Goal: Information Seeking & Learning: Learn about a topic

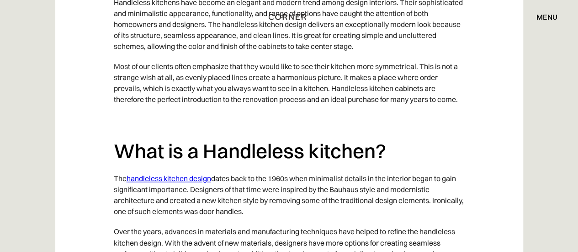
scroll to position [603, 0]
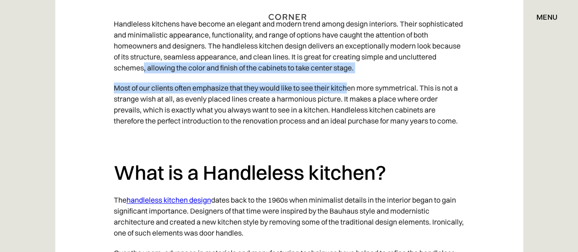
drag, startPoint x: 276, startPoint y: 80, endPoint x: 356, endPoint y: 76, distance: 80.1
click at [351, 76] on p "Handleless kitchens have become an elegant and modern trend among design interi…" at bounding box center [289, 46] width 351 height 64
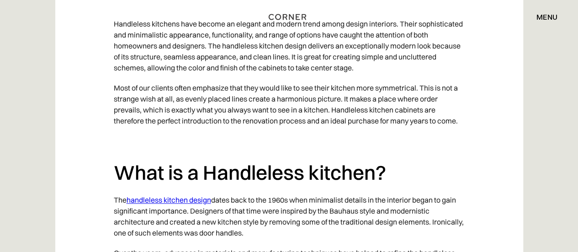
click at [375, 97] on p "Most of our clients often emphasize that they would like to see their kitchen m…" at bounding box center [289, 104] width 351 height 53
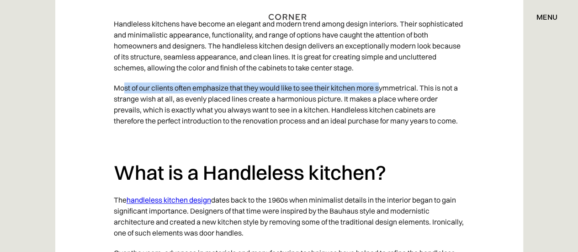
drag, startPoint x: 123, startPoint y: 91, endPoint x: 380, endPoint y: 87, distance: 257.4
click at [385, 86] on p "Most of our clients often emphasize that they would like to see their kitchen m…" at bounding box center [289, 104] width 351 height 53
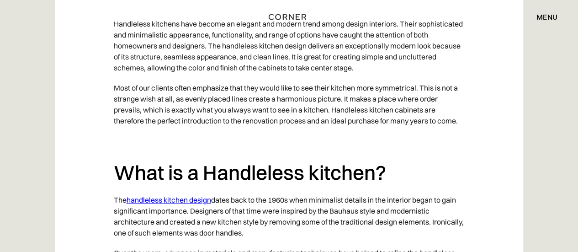
click at [202, 107] on p "Most of our clients often emphasize that they would like to see their kitchen m…" at bounding box center [289, 104] width 351 height 53
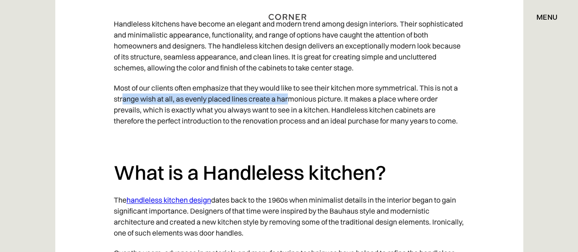
drag, startPoint x: 154, startPoint y: 102, endPoint x: 292, endPoint y: 94, distance: 137.8
click at [290, 94] on p "Most of our clients often emphasize that they would like to see their kitchen m…" at bounding box center [289, 104] width 351 height 53
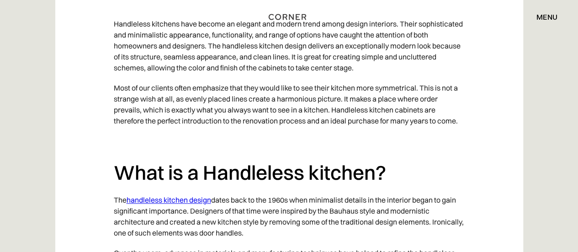
click at [295, 92] on p "Most of our clients often emphasize that they would like to see their kitchen m…" at bounding box center [289, 104] width 351 height 53
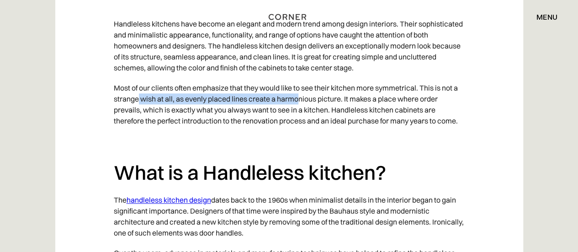
drag, startPoint x: 169, startPoint y: 98, endPoint x: 301, endPoint y: 101, distance: 132.6
click at [301, 101] on p "Most of our clients often emphasize that they would like to see their kitchen m…" at bounding box center [289, 104] width 351 height 53
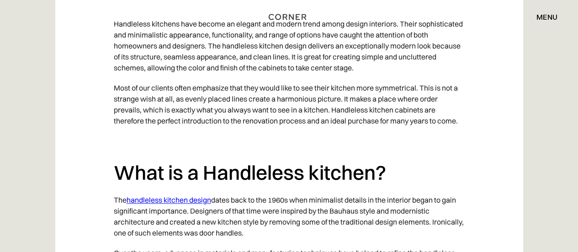
click at [272, 115] on p "Most of our clients often emphasize that they would like to see their kitchen m…" at bounding box center [289, 104] width 351 height 53
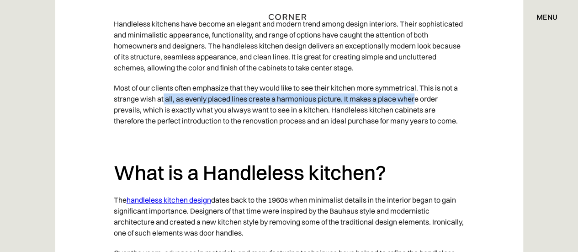
drag, startPoint x: 163, startPoint y: 98, endPoint x: 417, endPoint y: 96, distance: 254.1
click at [417, 96] on p "Most of our clients often emphasize that they would like to see their kitchen m…" at bounding box center [289, 104] width 351 height 53
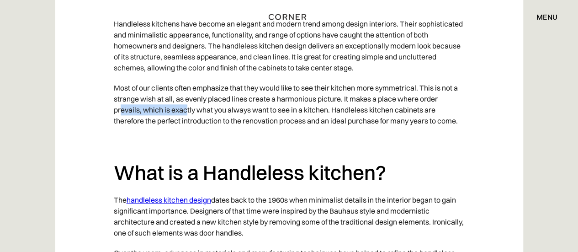
drag, startPoint x: 125, startPoint y: 108, endPoint x: 186, endPoint y: 112, distance: 60.9
click at [186, 112] on p "Most of our clients often emphasize that they would like to see their kitchen m…" at bounding box center [289, 104] width 351 height 53
click at [214, 97] on p "Most of our clients often emphasize that they would like to see their kitchen m…" at bounding box center [289, 104] width 351 height 53
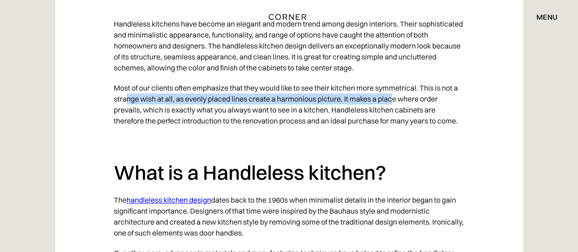
drag, startPoint x: 136, startPoint y: 99, endPoint x: 395, endPoint y: 100, distance: 259.2
click at [395, 100] on p "Most of our clients often emphasize that they would like to see their kitchen m…" at bounding box center [289, 104] width 351 height 53
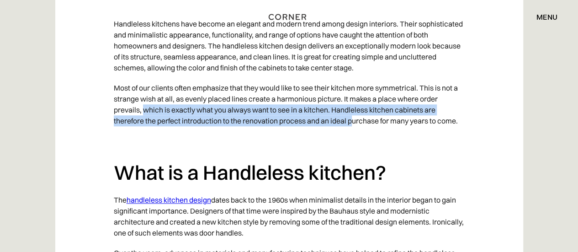
drag, startPoint x: 143, startPoint y: 106, endPoint x: 355, endPoint y: 121, distance: 212.2
click at [355, 121] on p "Most of our clients often emphasize that they would like to see their kitchen m…" at bounding box center [289, 104] width 351 height 53
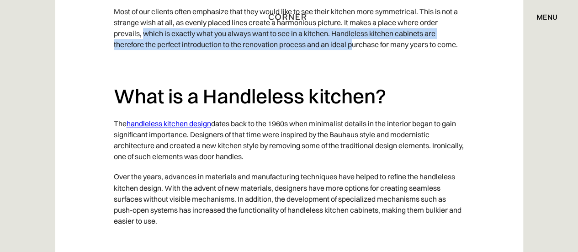
scroll to position [730, 0]
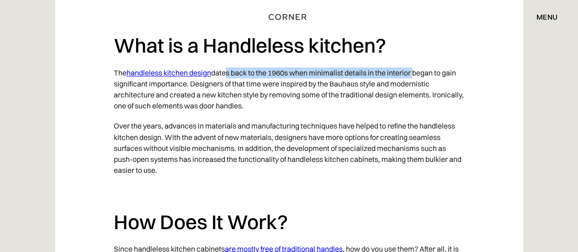
drag, startPoint x: 240, startPoint y: 70, endPoint x: 389, endPoint y: 96, distance: 151.2
click at [415, 73] on p "The handleless kitchen design dates back to the 1960s when minimalist details i…" at bounding box center [289, 89] width 351 height 53
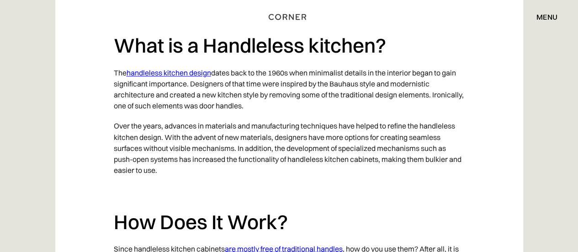
click at [365, 112] on p "The handleless kitchen design dates back to the 1960s when minimalist details i…" at bounding box center [289, 89] width 351 height 53
drag, startPoint x: 172, startPoint y: 86, endPoint x: 277, endPoint y: 82, distance: 104.3
click at [277, 82] on p "The handleless kitchen design dates back to the 1960s when minimalist details i…" at bounding box center [289, 89] width 351 height 53
click at [288, 98] on p "The handleless kitchen design dates back to the 1960s when minimalist details i…" at bounding box center [289, 89] width 351 height 53
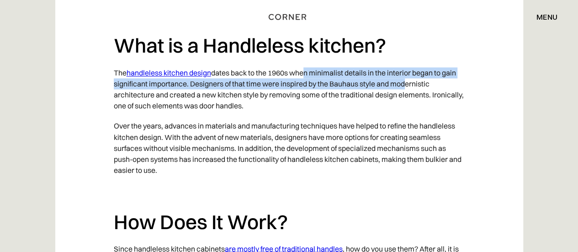
drag, startPoint x: 339, startPoint y: 73, endPoint x: 401, endPoint y: 83, distance: 63.0
click at [401, 83] on p "The handleless kitchen design dates back to the 1960s when minimalist details i…" at bounding box center [289, 89] width 351 height 53
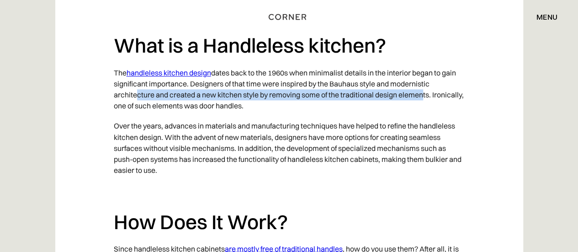
drag, startPoint x: 139, startPoint y: 90, endPoint x: 421, endPoint y: 97, distance: 281.2
click at [421, 97] on p "The handleless kitchen design dates back to the 1960s when minimalist details i…" at bounding box center [289, 89] width 351 height 53
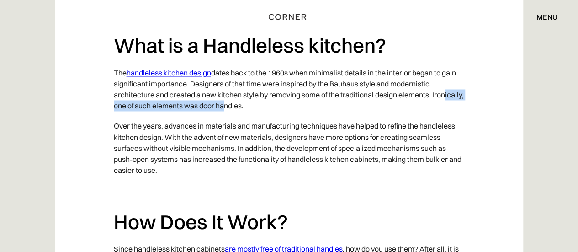
drag, startPoint x: 121, startPoint y: 103, endPoint x: 252, endPoint y: 101, distance: 131.2
click at [252, 101] on p "The handleless kitchen design dates back to the 1960s when minimalist details i…" at bounding box center [289, 89] width 351 height 53
